Goal: Task Accomplishment & Management: Complete application form

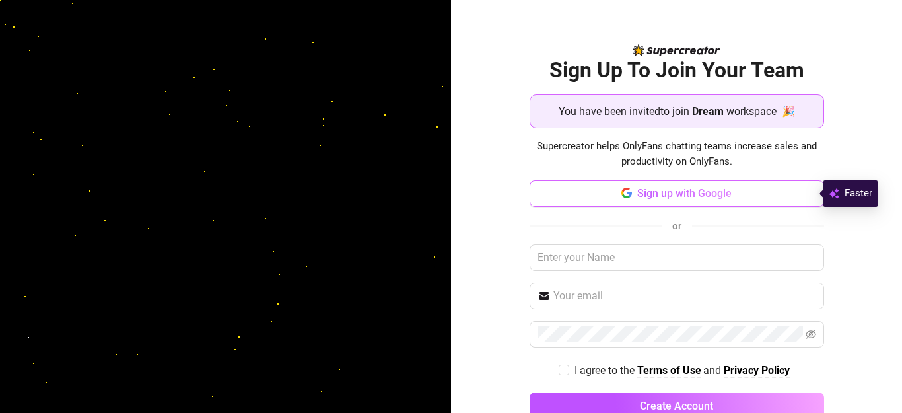
click at [660, 199] on span "Sign up with Google" at bounding box center [684, 193] width 94 height 13
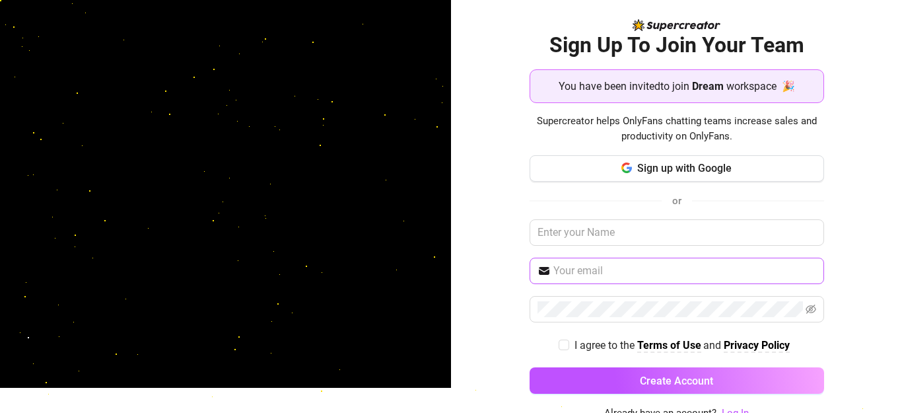
scroll to position [34, 0]
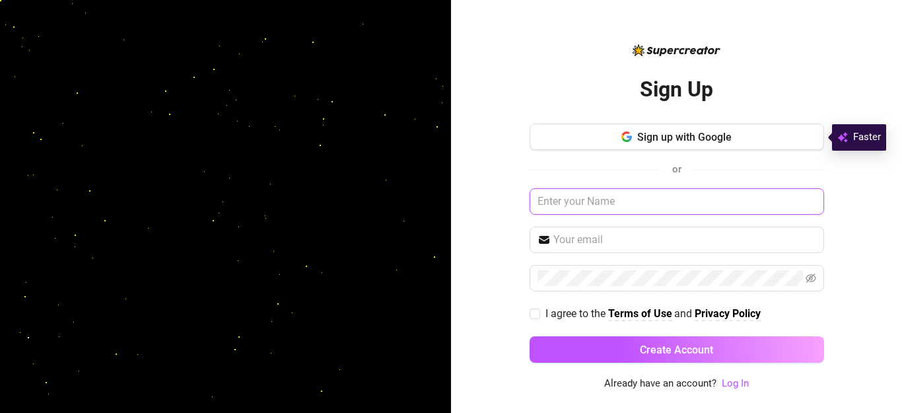
click at [570, 199] on input "text" at bounding box center [677, 201] width 295 height 26
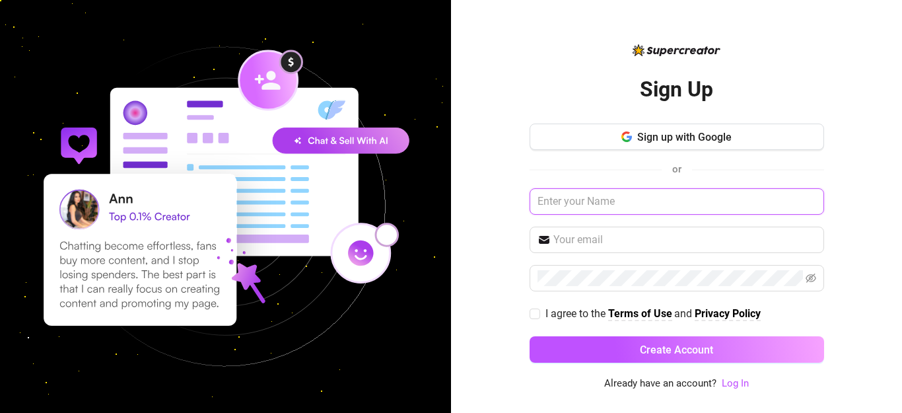
click at [647, 194] on input "text" at bounding box center [677, 201] width 295 height 26
click at [672, 139] on span "Sign up with Google" at bounding box center [684, 137] width 94 height 13
click at [666, 205] on input "text" at bounding box center [677, 201] width 295 height 26
type input "Mae Alvarez"
click at [645, 241] on input "text" at bounding box center [684, 240] width 263 height 16
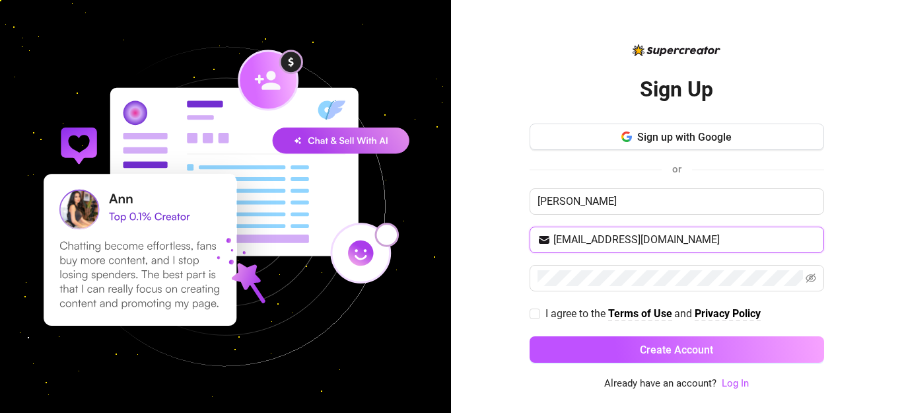
type input "maealvarez290@gmail.com"
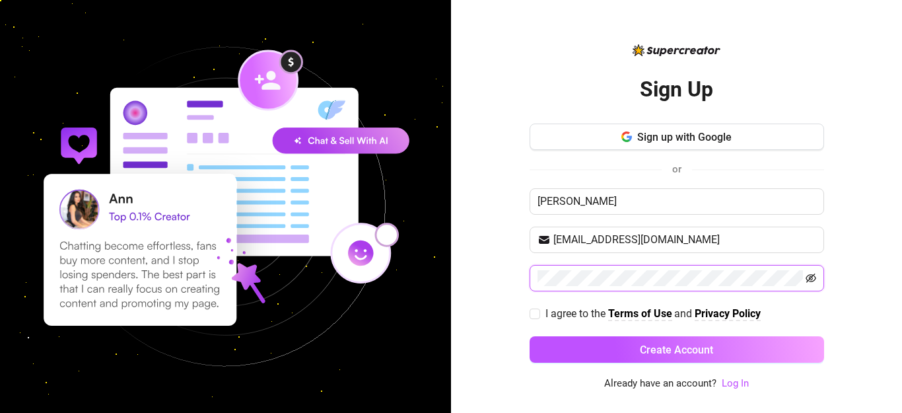
click at [809, 276] on icon "eye-invisible" at bounding box center [811, 278] width 11 height 11
click at [535, 315] on input "I agree to the Terms of Use and Privacy Policy" at bounding box center [534, 312] width 9 height 9
checkbox input "true"
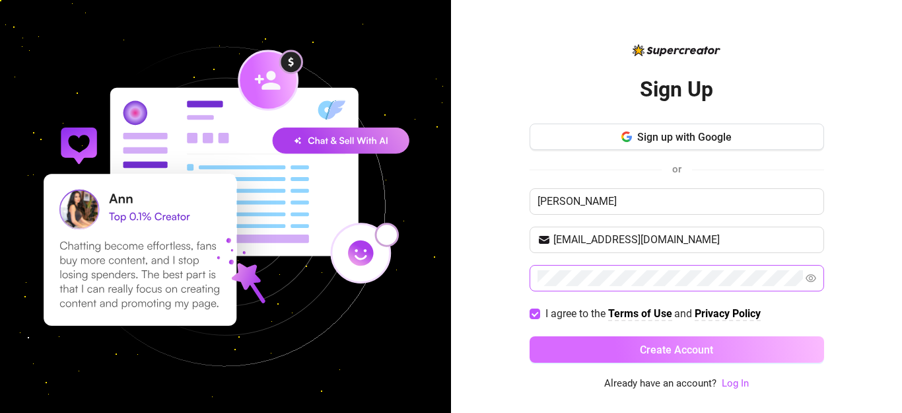
click at [578, 357] on button "Create Account" at bounding box center [677, 349] width 295 height 26
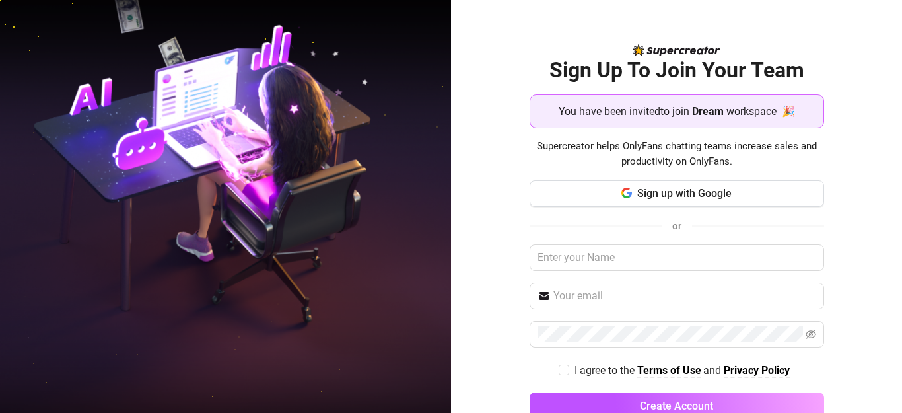
scroll to position [34, 0]
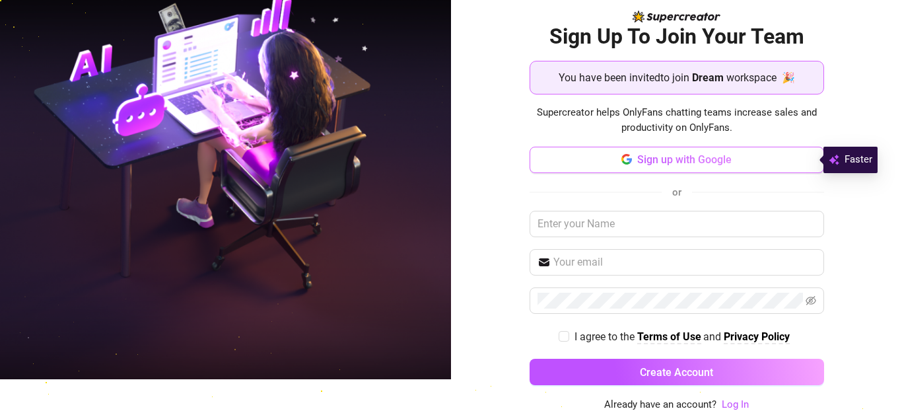
click at [719, 164] on span "Sign up with Google" at bounding box center [684, 159] width 94 height 13
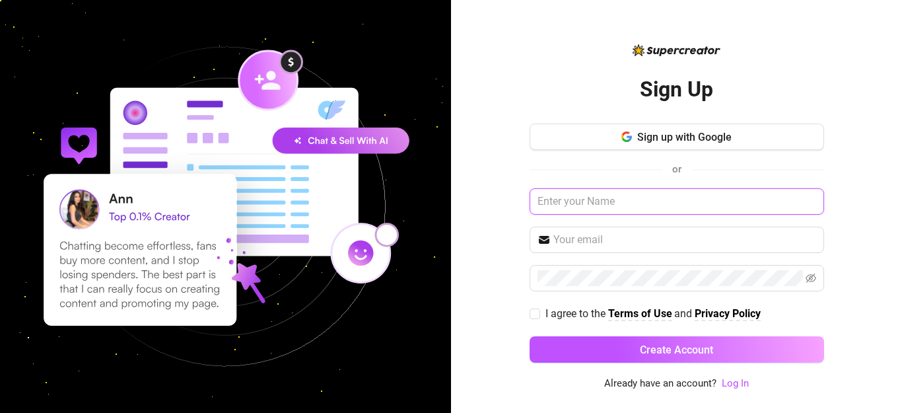
click at [659, 199] on input "text" at bounding box center [677, 201] width 295 height 26
click at [656, 198] on input "text" at bounding box center [677, 201] width 295 height 26
type input "Mae Alvarez"
click at [600, 240] on input "text" at bounding box center [684, 240] width 263 height 16
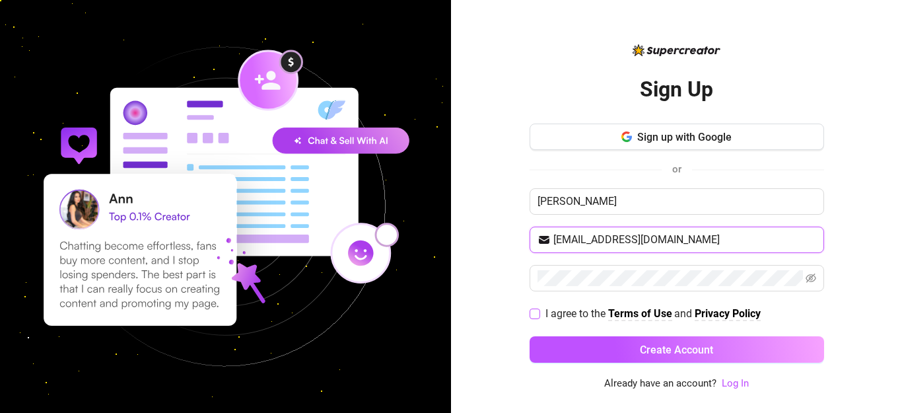
type input "maealvarez290@gmail.com"
click at [536, 312] on input "I agree to the Terms of Use and Privacy Policy" at bounding box center [534, 312] width 9 height 9
checkbox input "true"
click at [728, 384] on link "Log In" at bounding box center [735, 383] width 27 height 12
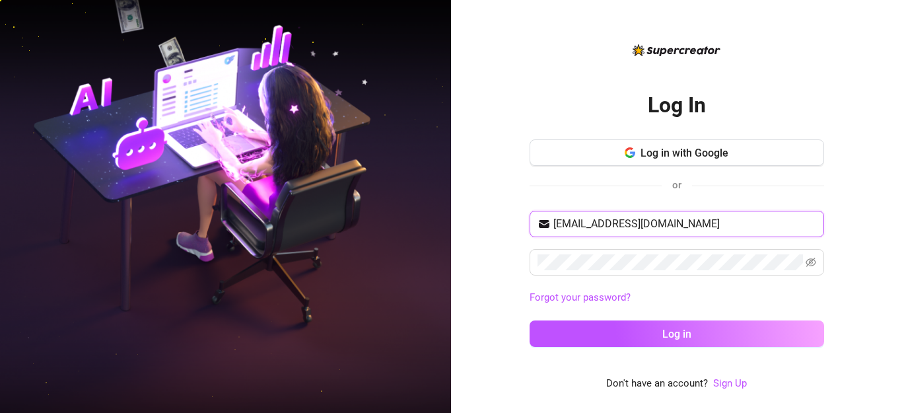
click at [734, 232] on input "maealvarez290@gmail.com" at bounding box center [684, 224] width 263 height 16
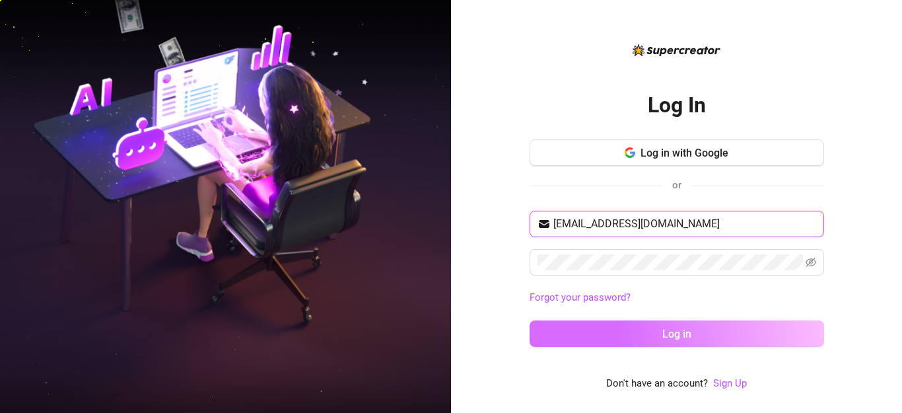
type input "maealvarez290@gmail.com"
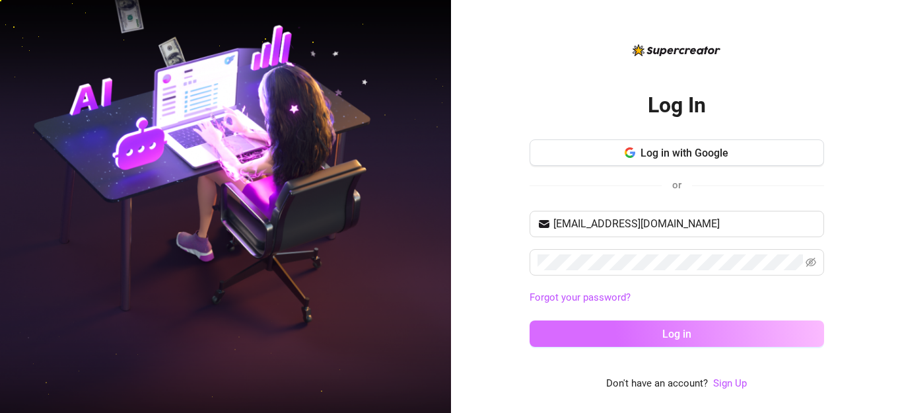
click at [699, 341] on button "Log in" at bounding box center [677, 333] width 295 height 26
